Goal: Browse casually: Explore the website without a specific task or goal

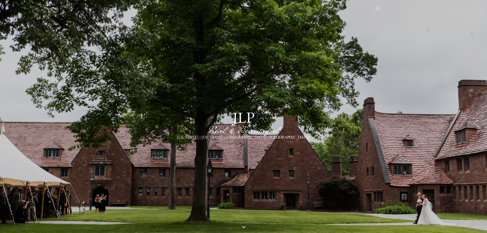
click at [379, 8] on span at bounding box center [378, 9] width 8 height 8
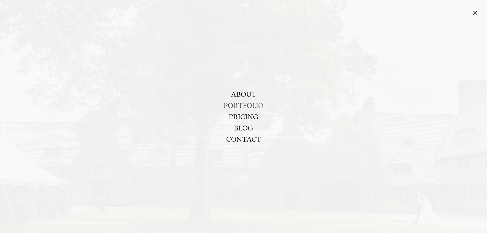
click at [245, 102] on link "PORTFOLIO" at bounding box center [244, 105] width 40 height 11
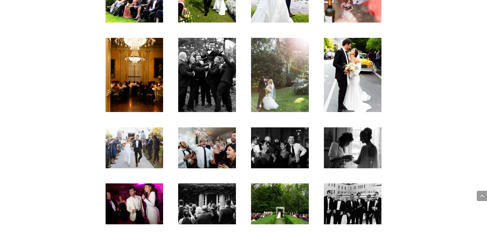
scroll to position [665, 0]
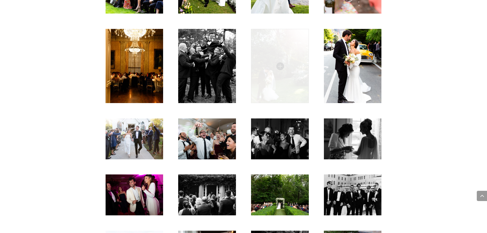
click at [277, 76] on img at bounding box center [280, 66] width 58 height 74
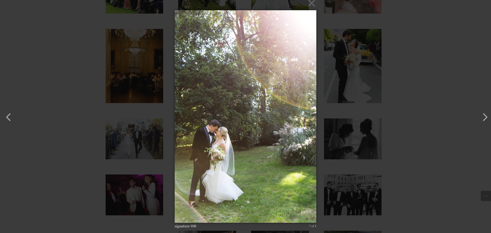
click at [428, 77] on div "× signature 030 7 of 8 Loading..." at bounding box center [245, 116] width 491 height 233
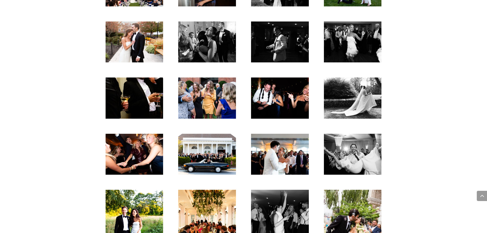
scroll to position [946, 0]
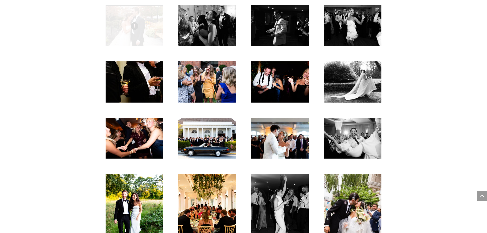
click at [143, 27] on img at bounding box center [135, 25] width 58 height 41
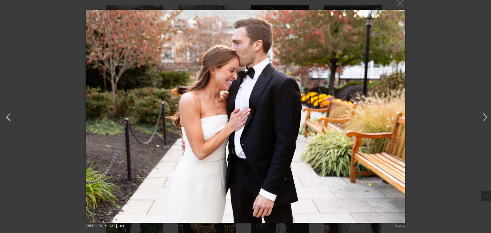
click at [450, 55] on div "× [PERSON_NAME]-203 13 of 24 Loading..." at bounding box center [245, 116] width 491 height 233
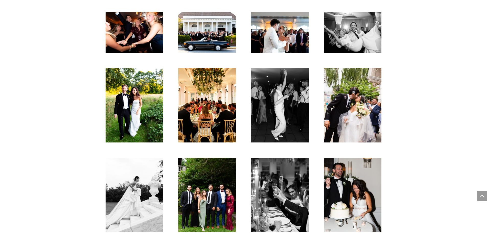
scroll to position [1115, 0]
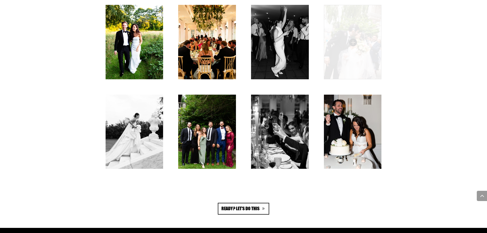
click at [368, 56] on img at bounding box center [353, 42] width 58 height 74
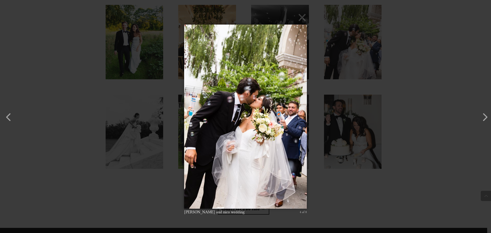
click at [416, 56] on div "× [PERSON_NAME] and [PERSON_NAME] wedding 4 of 8 Loading..." at bounding box center [245, 116] width 491 height 233
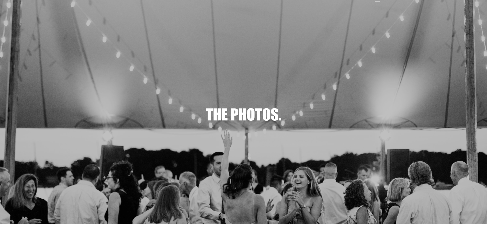
scroll to position [0, 0]
